Goal: Task Accomplishment & Management: Manage account settings

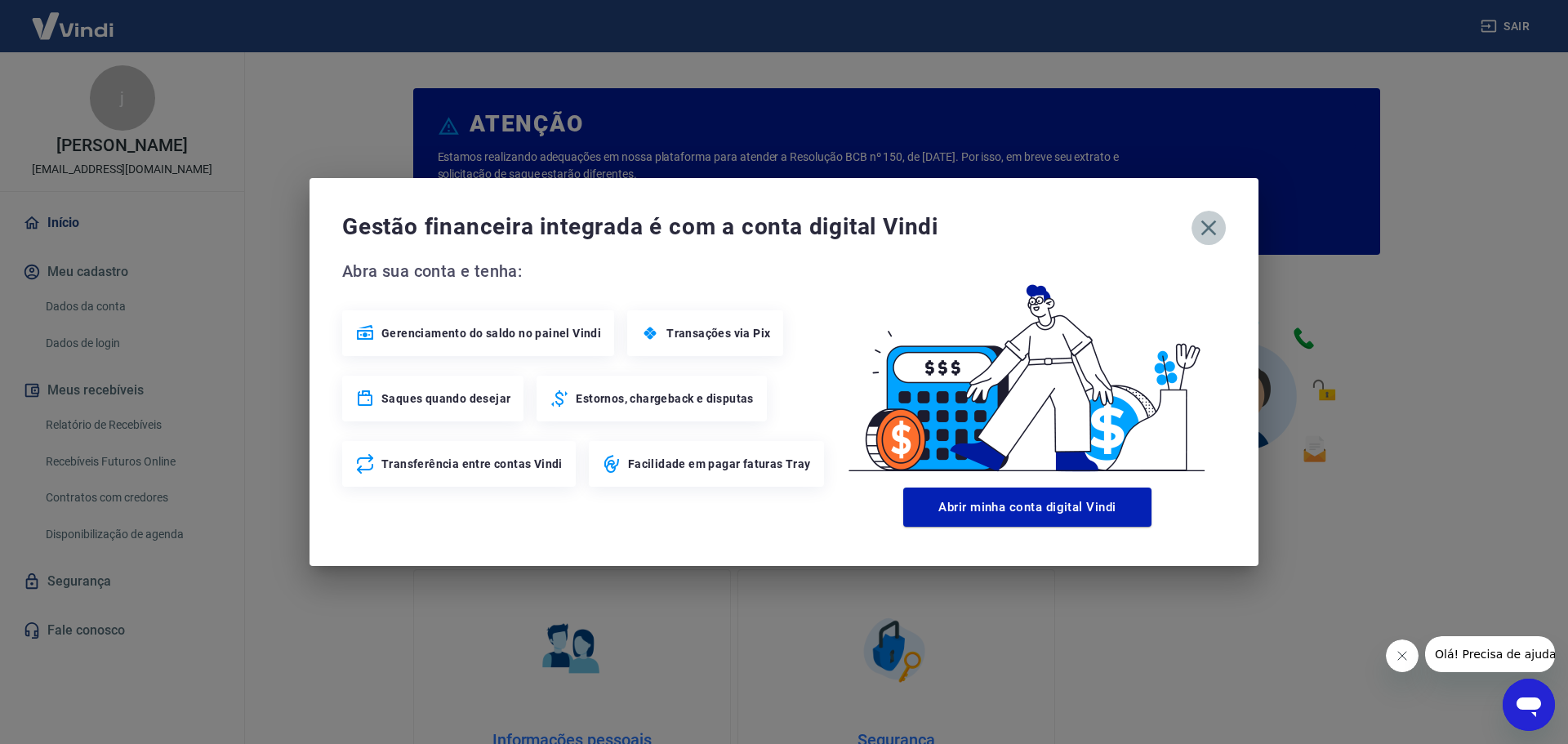
click at [1210, 224] on icon "button" at bounding box center [1208, 228] width 26 height 26
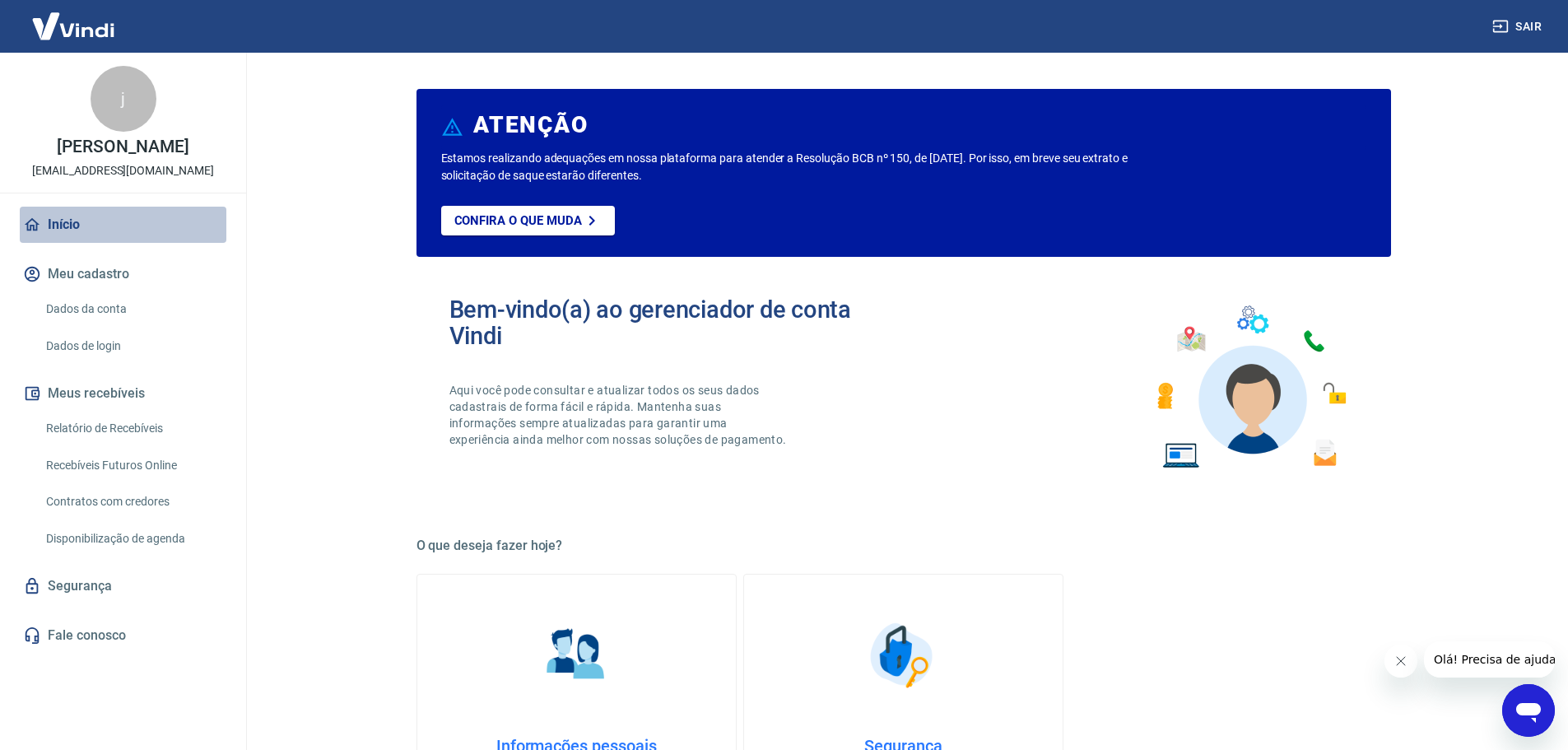
click at [71, 219] on link "Início" at bounding box center [123, 224] width 206 height 36
click at [156, 427] on link "Relatório de Recebíveis" at bounding box center [132, 428] width 186 height 34
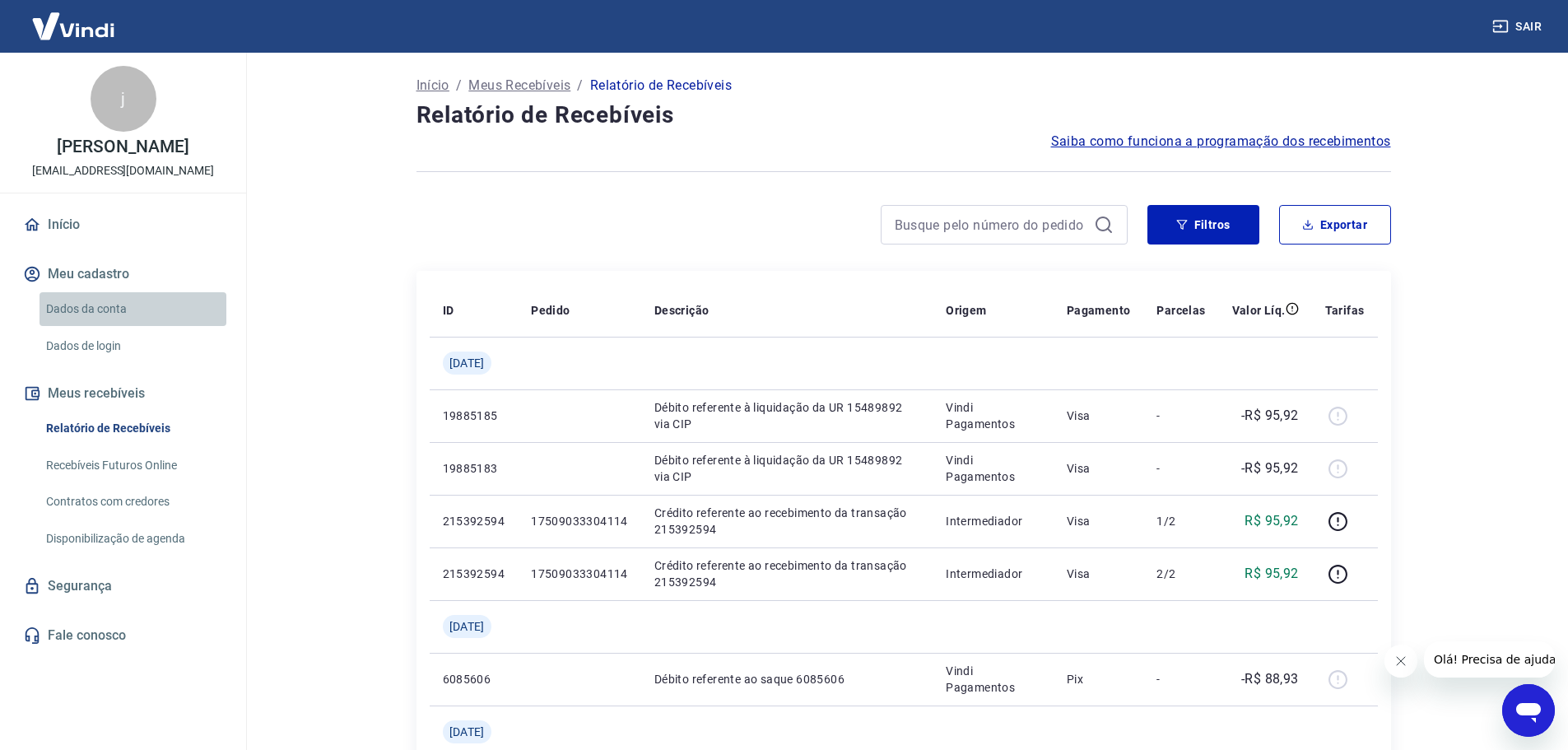
click at [118, 311] on link "Dados da conta" at bounding box center [132, 308] width 186 height 34
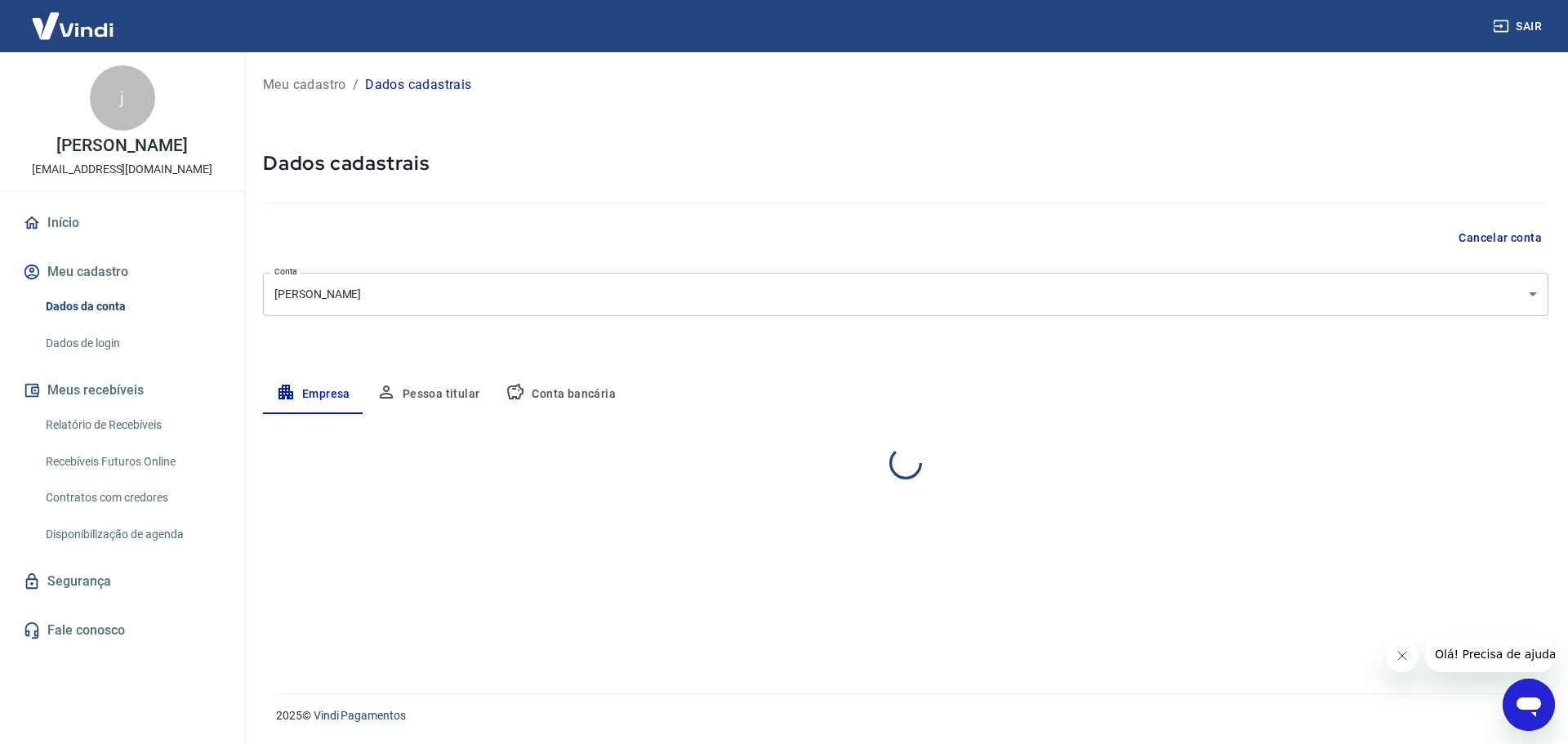
select select "GO"
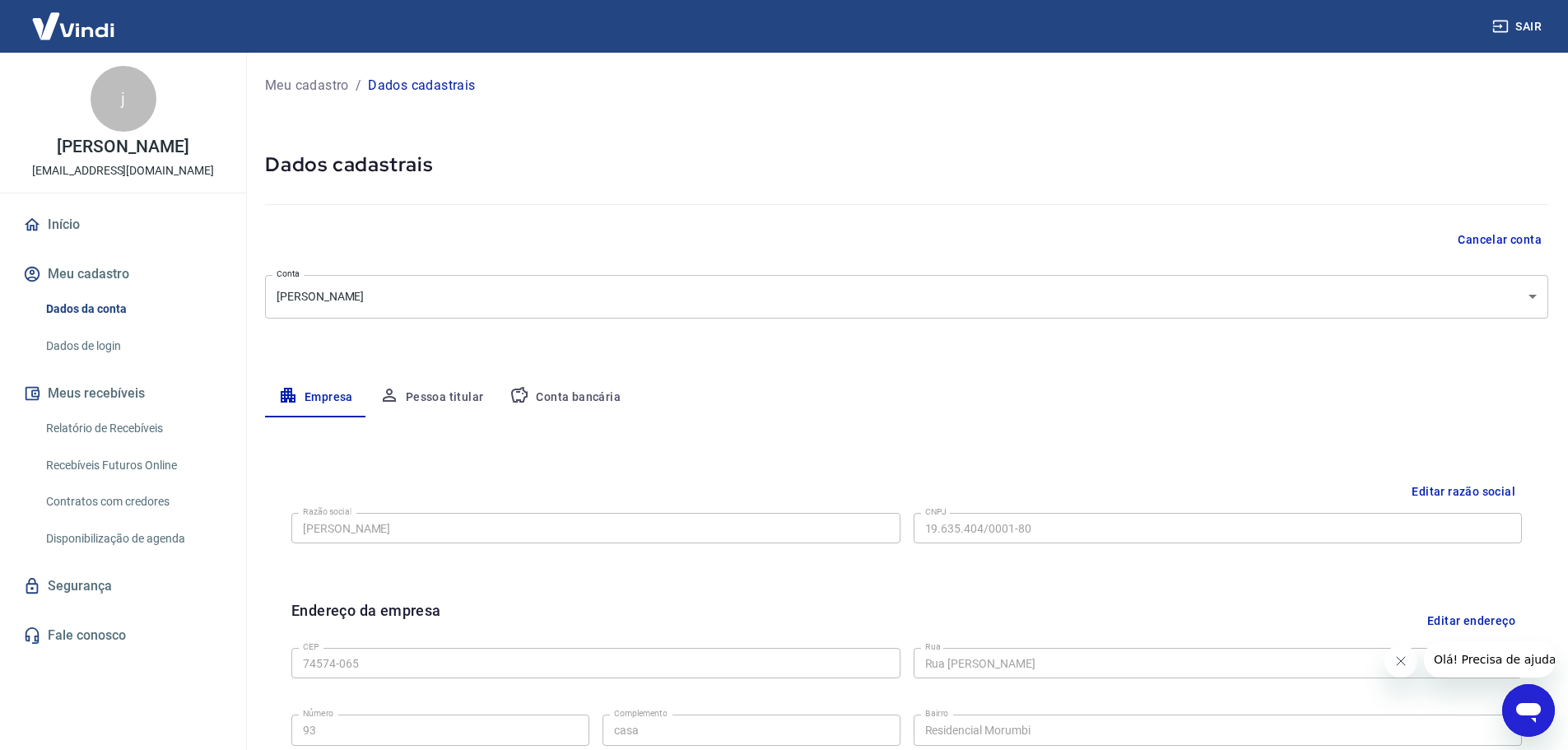
click at [139, 462] on link "Recebíveis Futuros Online" at bounding box center [132, 465] width 186 height 34
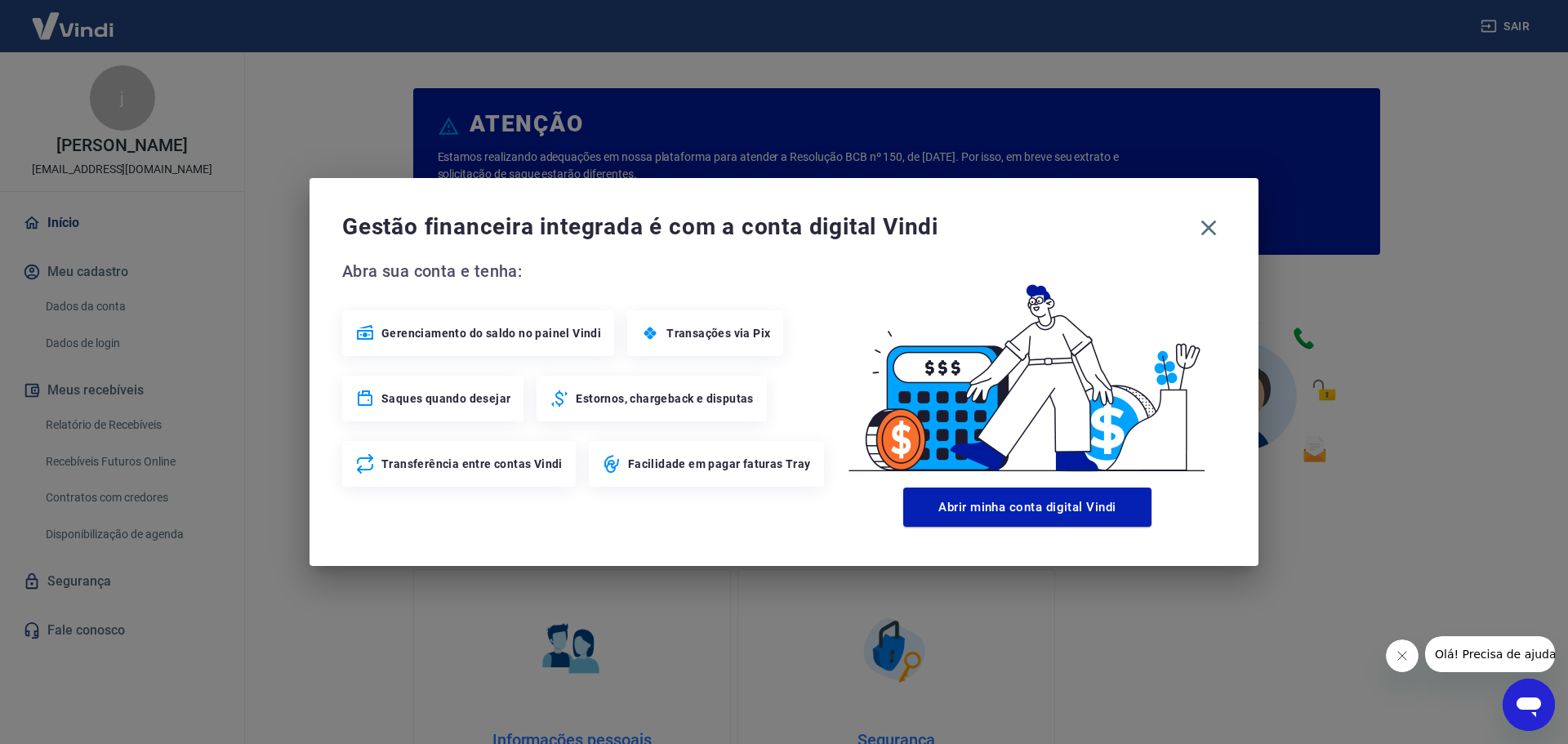
click at [1196, 211] on div "Gestão financeira integrada é com a conta digital Vindi" at bounding box center [783, 228] width 884 height 34
click at [1223, 227] on button "button" at bounding box center [1208, 228] width 34 height 34
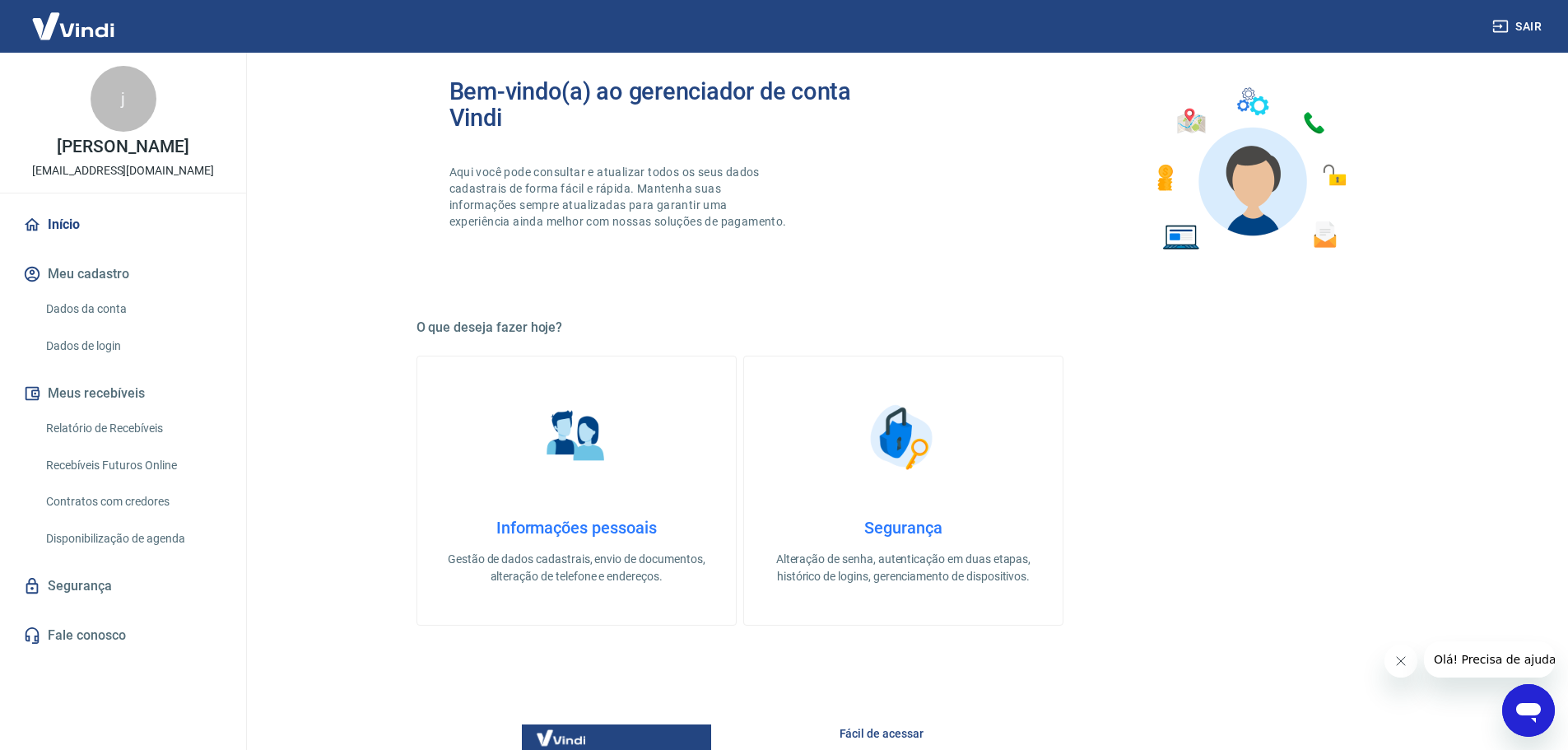
scroll to position [247, 0]
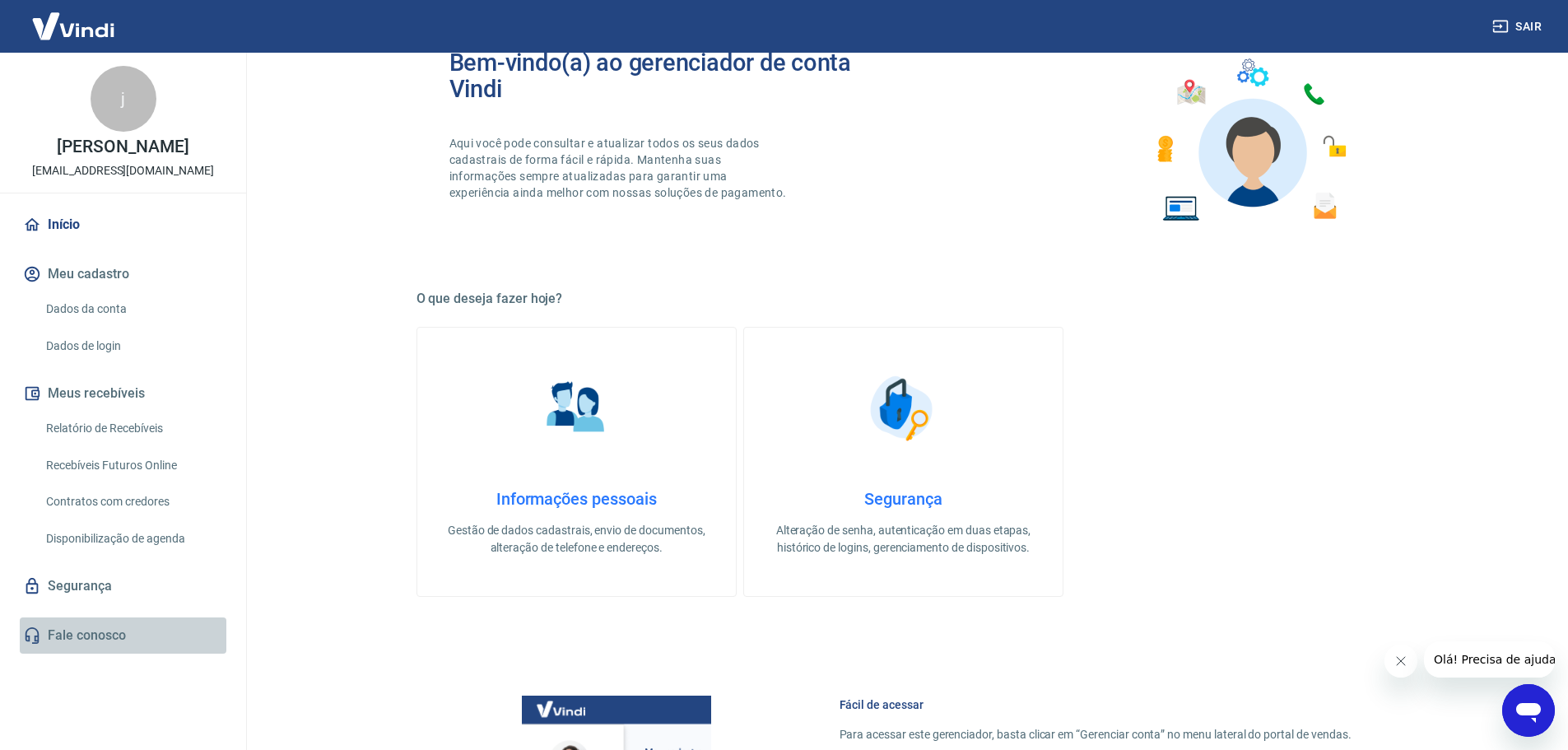
click at [95, 629] on link "Fale conosco" at bounding box center [123, 636] width 206 height 36
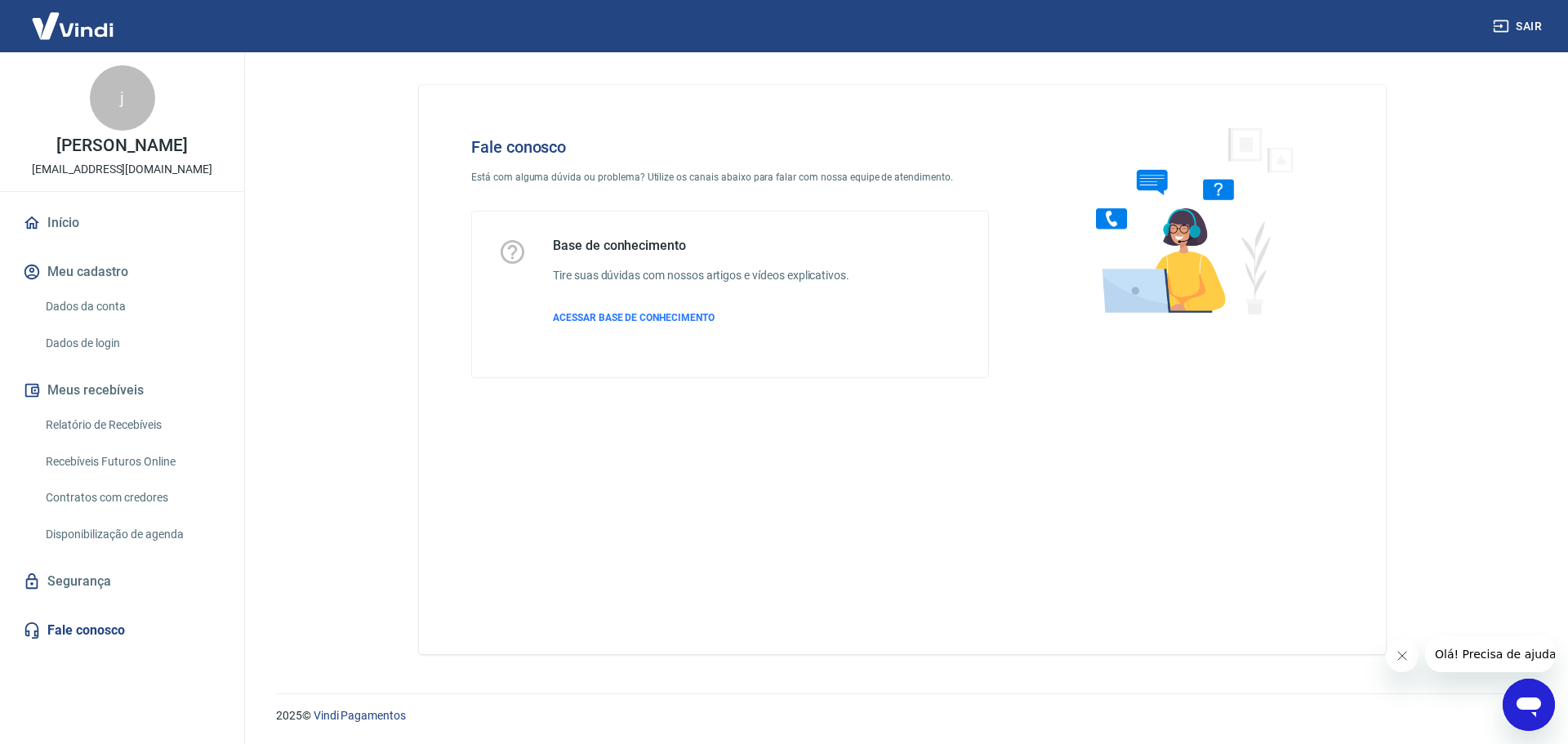
click at [128, 426] on link "Relatório de Recebíveis" at bounding box center [131, 424] width 185 height 33
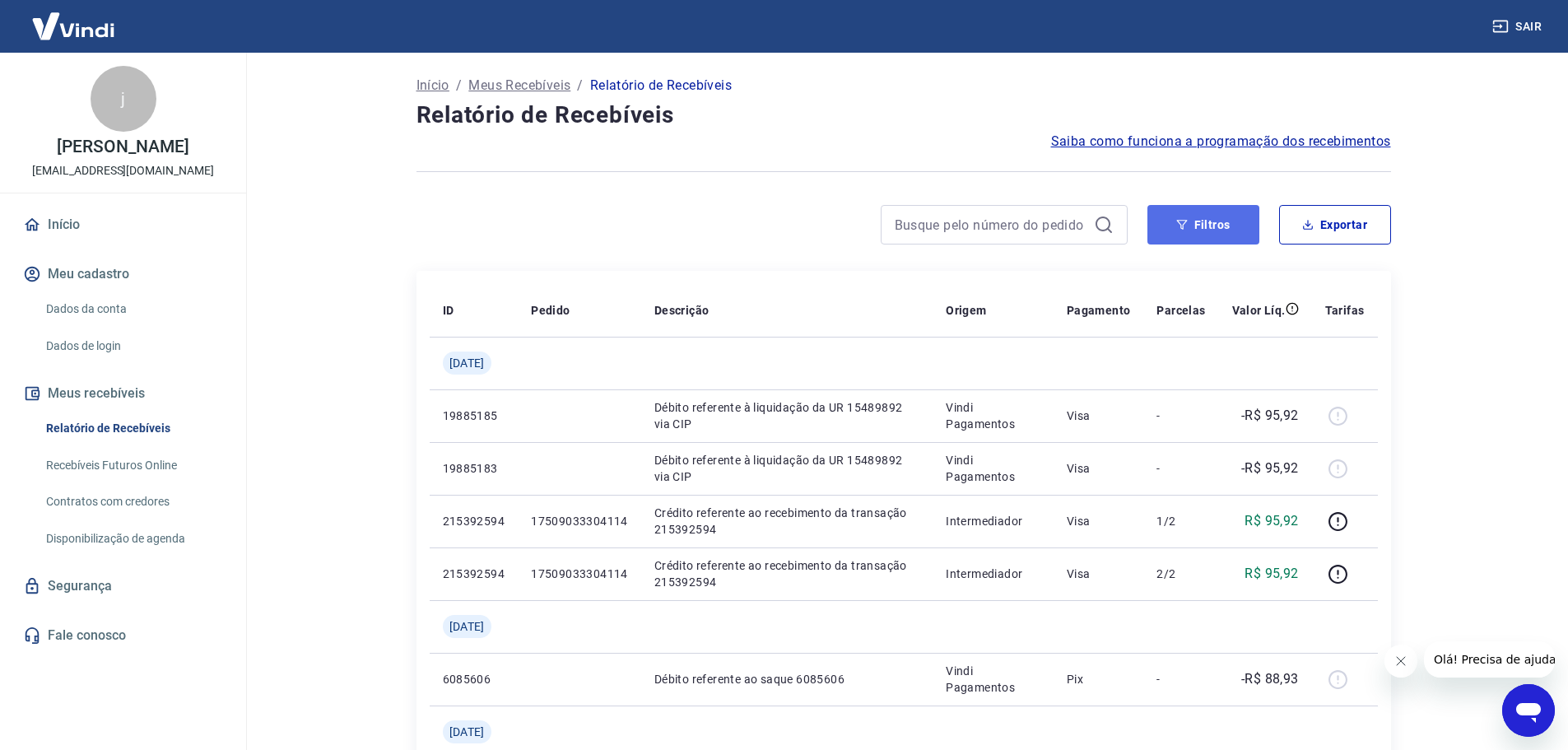
click at [1240, 229] on button "Filtros" at bounding box center [1204, 225] width 112 height 40
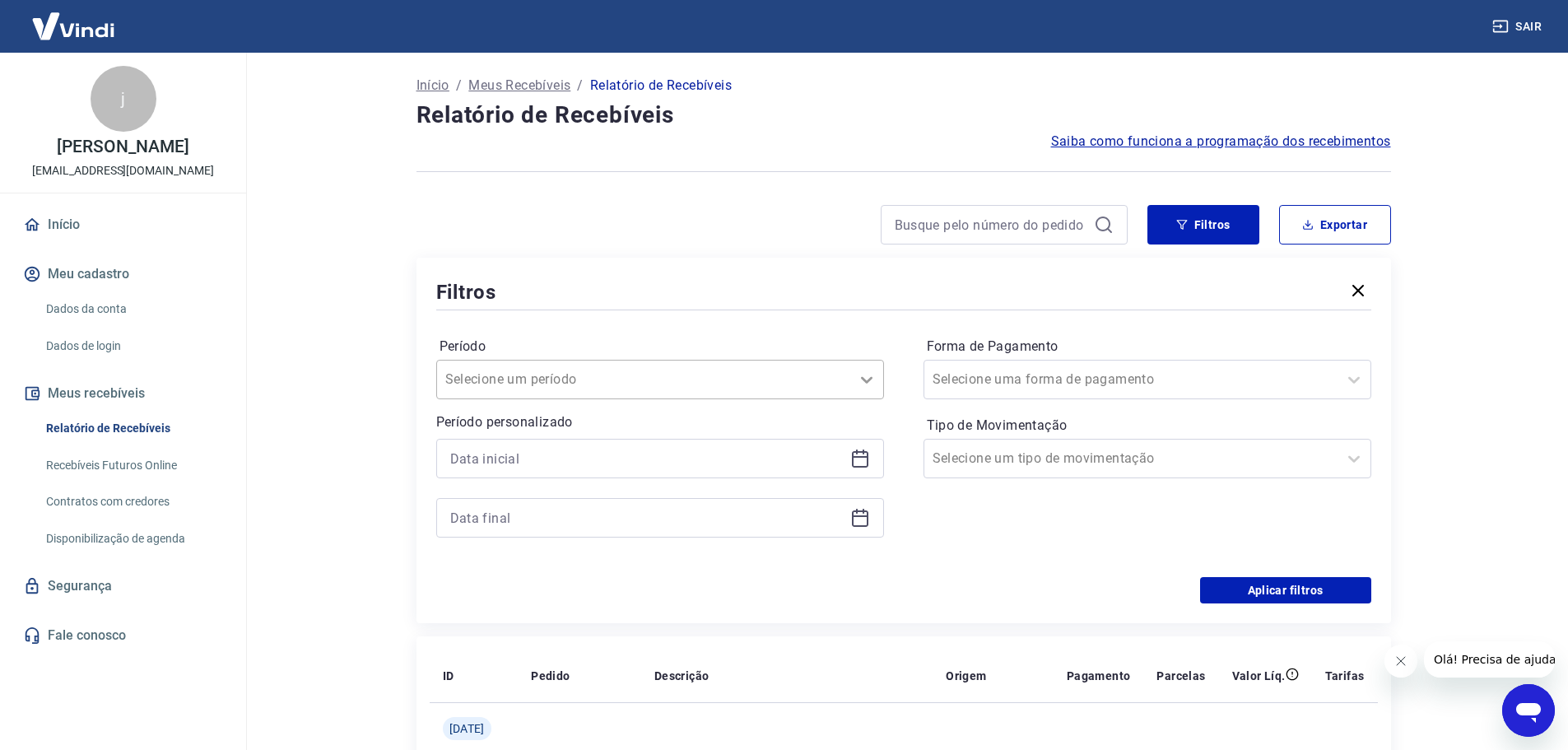
click at [870, 378] on icon at bounding box center [866, 379] width 20 height 20
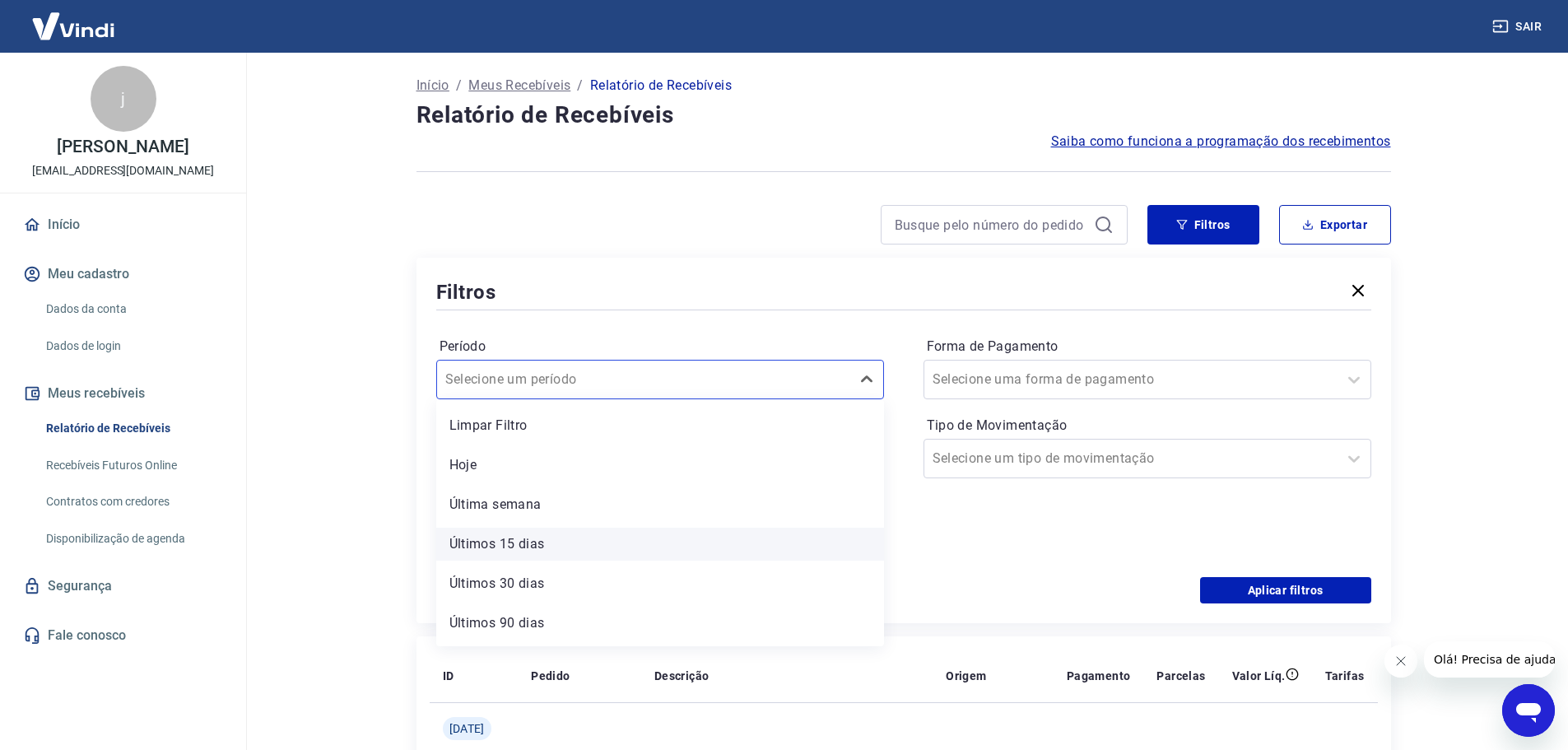
click at [544, 533] on div "Últimos 15 dias" at bounding box center [660, 544] width 448 height 33
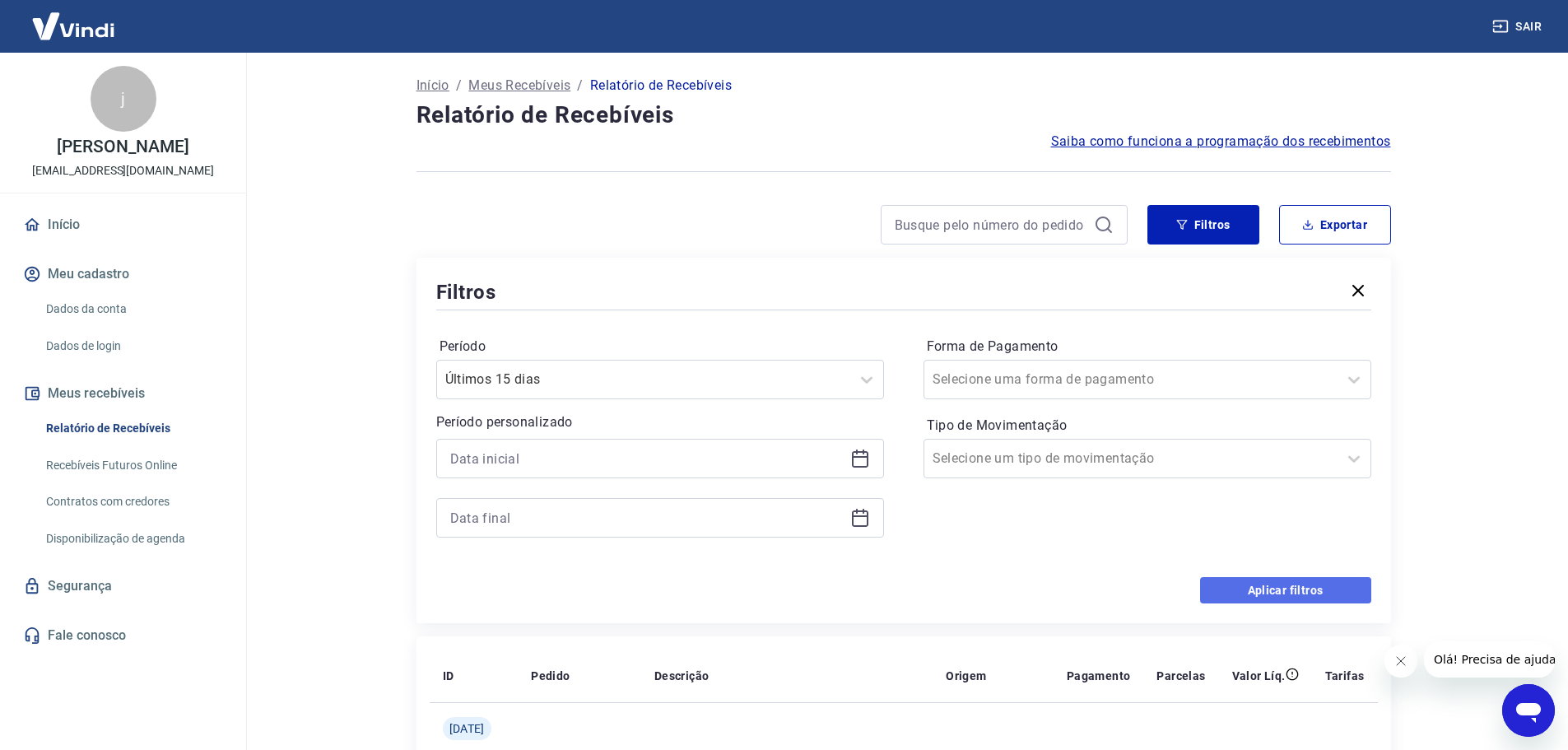
click at [1288, 584] on button "Aplicar filtros" at bounding box center [1285, 590] width 171 height 27
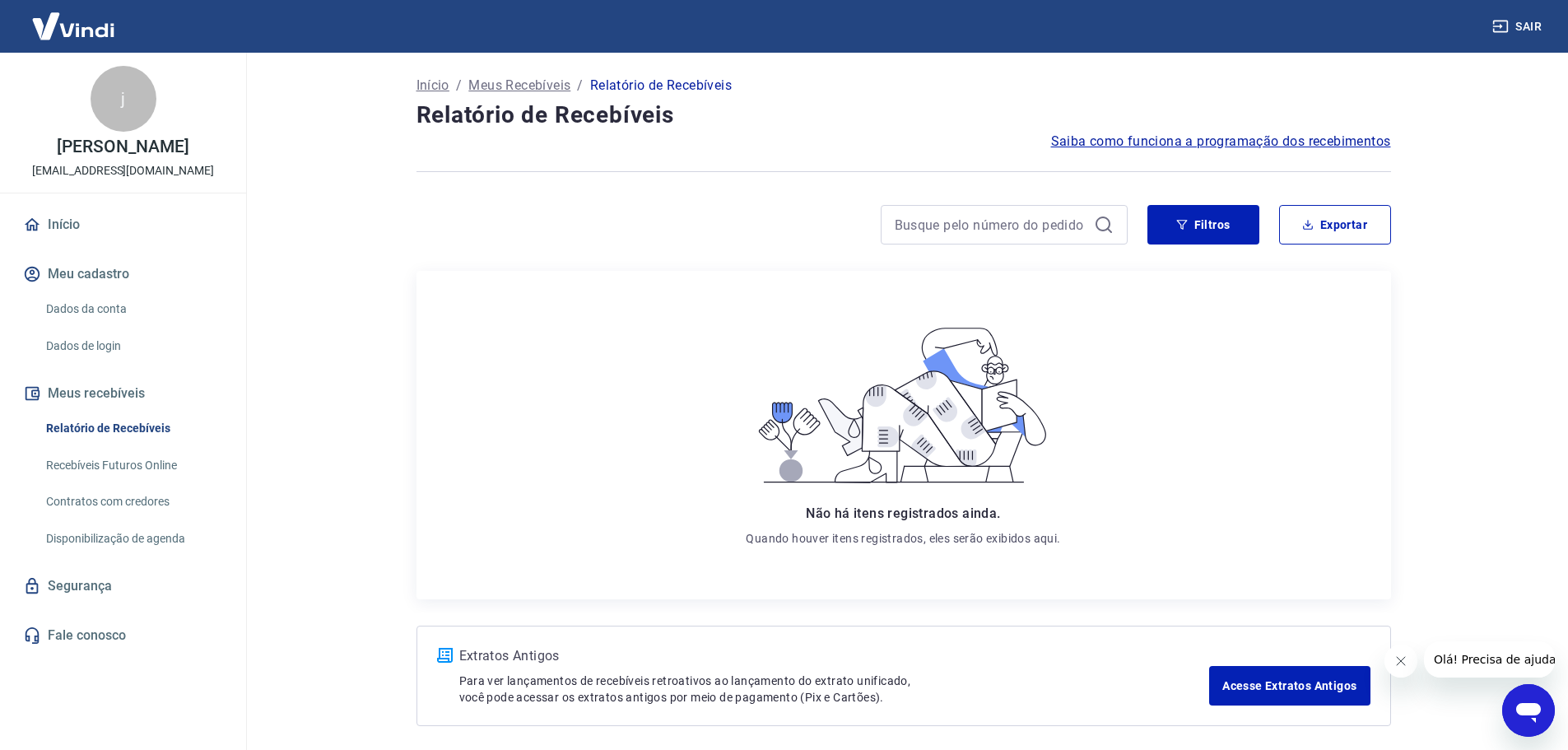
click at [1406, 661] on icon "Fechar mensagem da empresa" at bounding box center [1400, 661] width 13 height 13
